Goal: Transaction & Acquisition: Purchase product/service

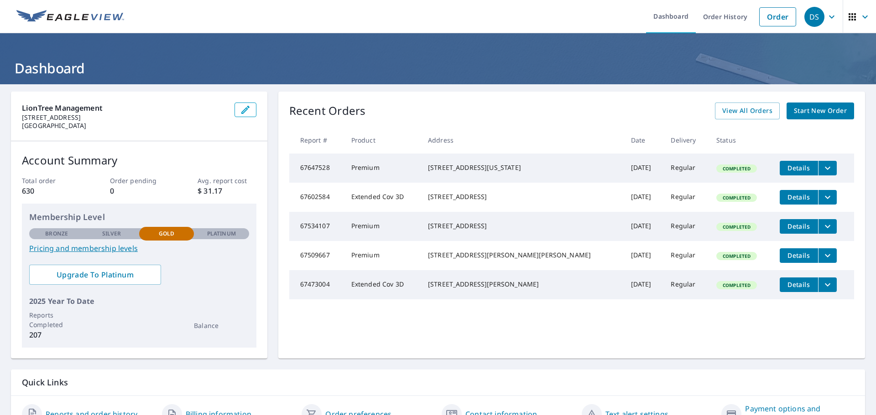
click at [804, 110] on span "Start New Order" at bounding box center [820, 110] width 53 height 11
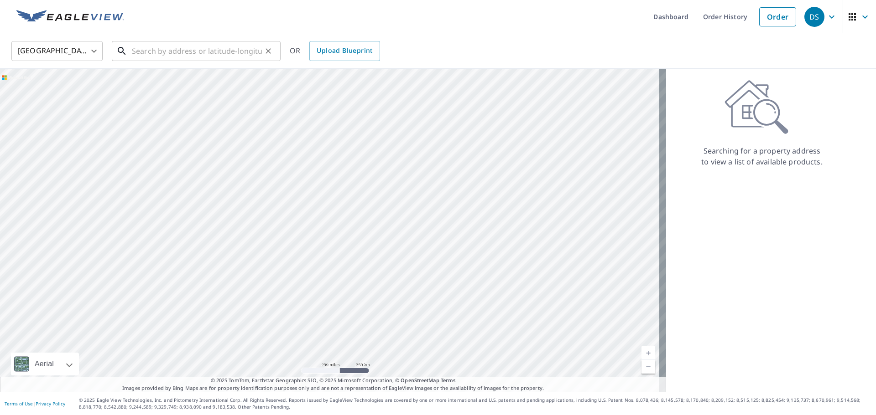
click at [163, 56] on input "text" at bounding box center [197, 51] width 130 height 26
paste input "[STREET_ADDRESS]"
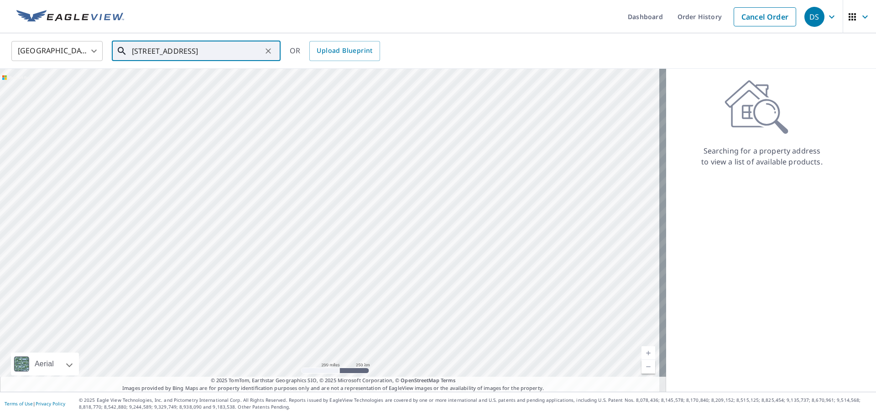
click at [171, 53] on input "[STREET_ADDRESS]" at bounding box center [197, 51] width 130 height 26
click at [170, 53] on input "[STREET_ADDRESS]" at bounding box center [197, 51] width 130 height 26
paste input "[STREET_ADDRESS]"
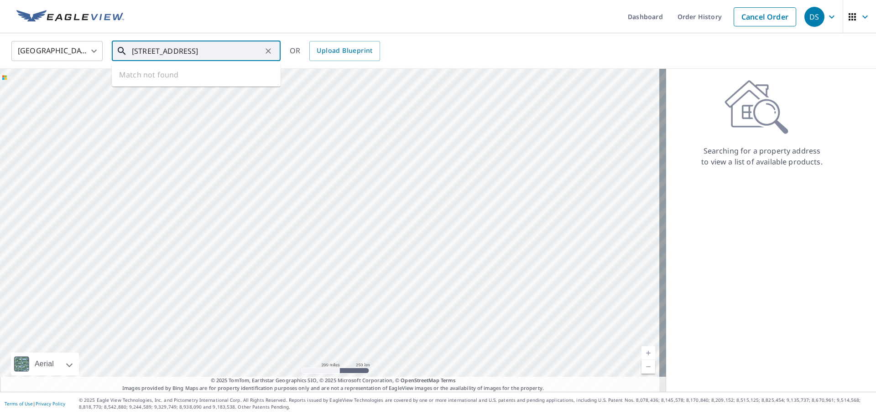
type input "[STREET_ADDRESS]"
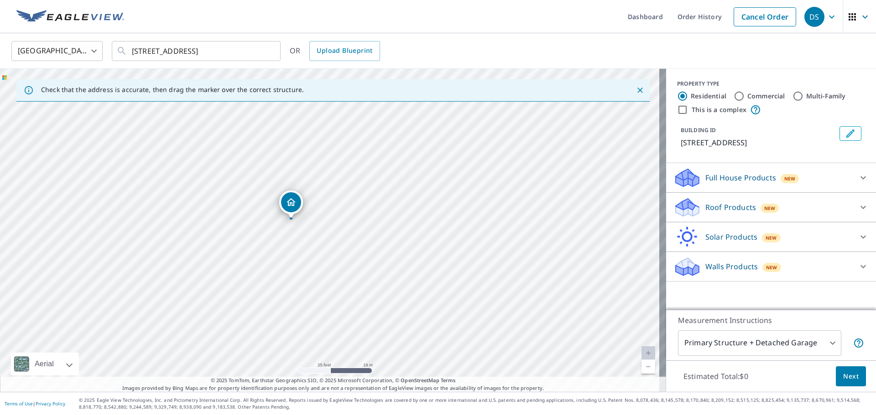
click at [706, 211] on p "Roof Products" at bounding box center [730, 207] width 51 height 11
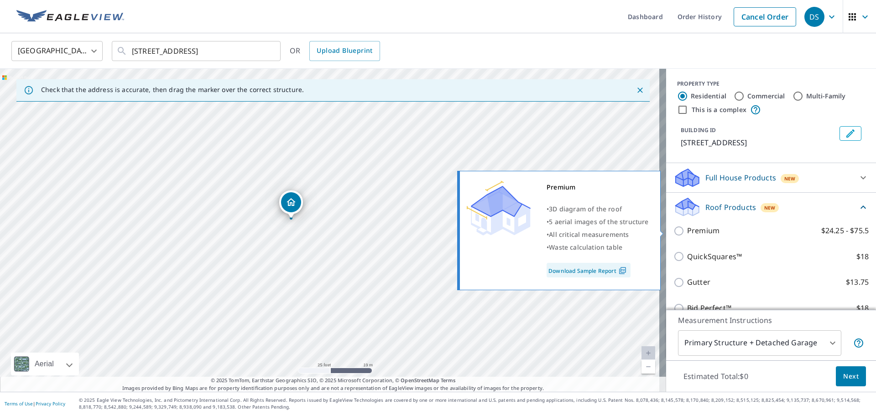
click at [673, 231] on input "Premium $24.25 - $75.5" at bounding box center [680, 231] width 14 height 11
checkbox input "true"
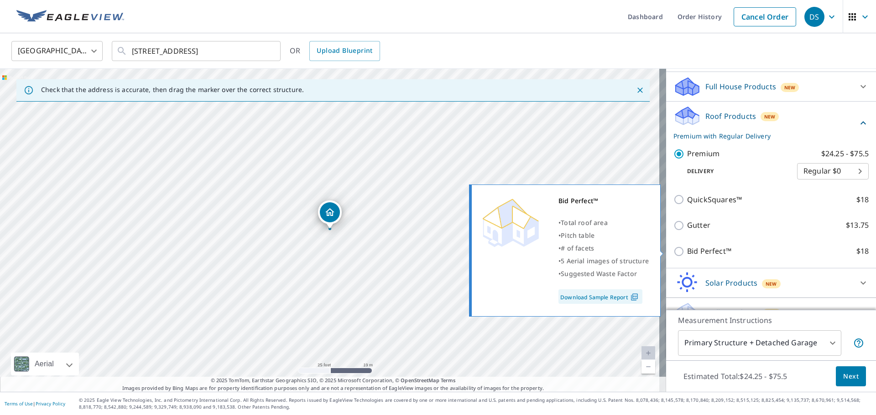
scroll to position [109, 0]
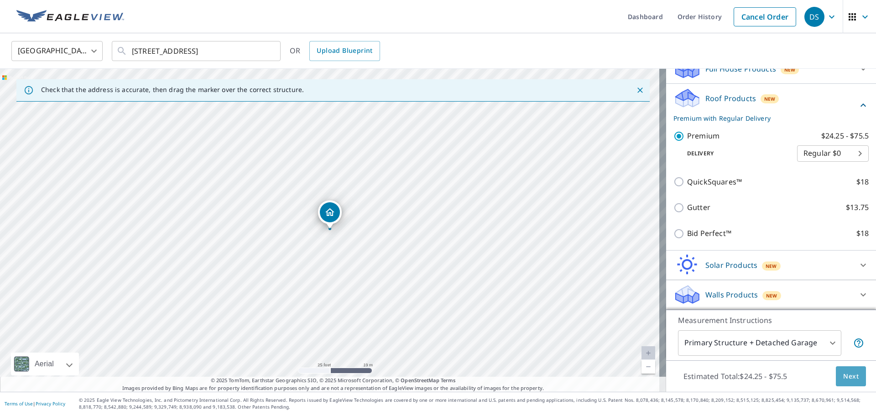
click at [836, 379] on button "Next" at bounding box center [851, 377] width 30 height 21
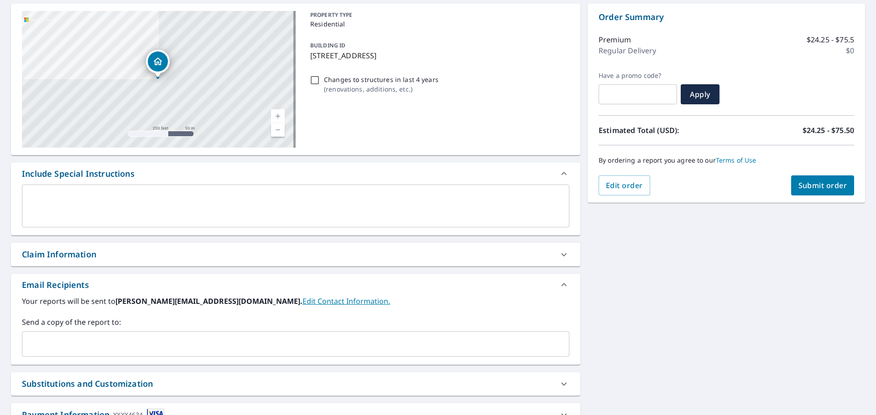
scroll to position [91, 0]
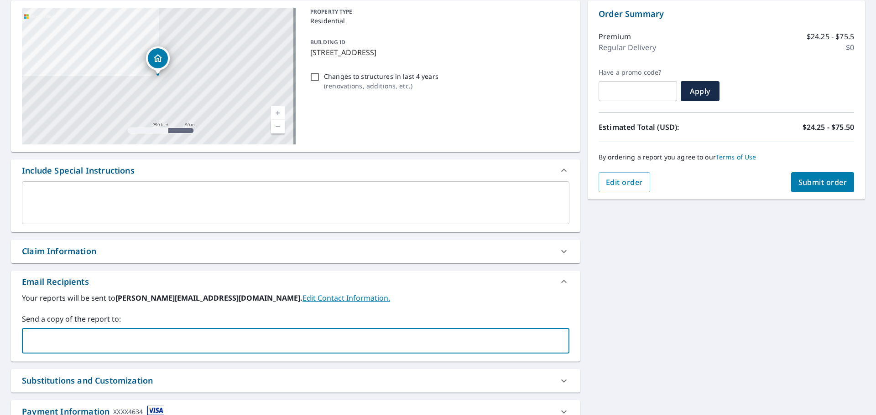
click at [34, 337] on input "text" at bounding box center [288, 340] width 525 height 17
type input "[EMAIL_ADDRESS][DOMAIN_NAME]"
click at [803, 182] on span "Submit order" at bounding box center [822, 182] width 49 height 10
